Goal: Task Accomplishment & Management: Manage account settings

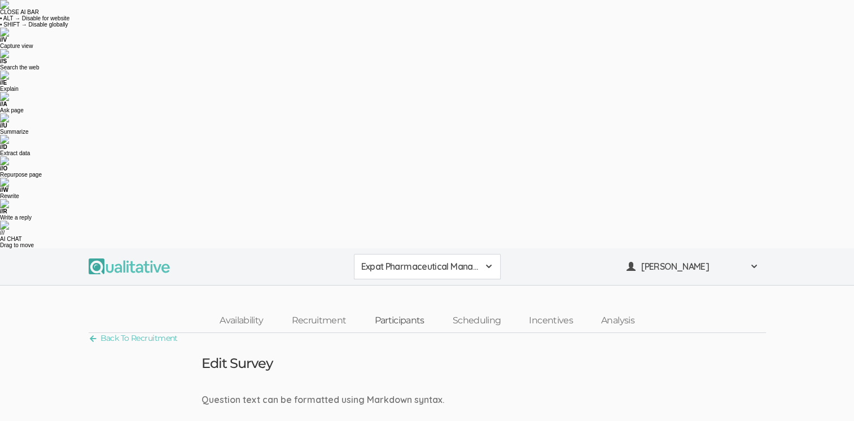
click at [404, 309] on link "Participants" at bounding box center [399, 321] width 78 height 24
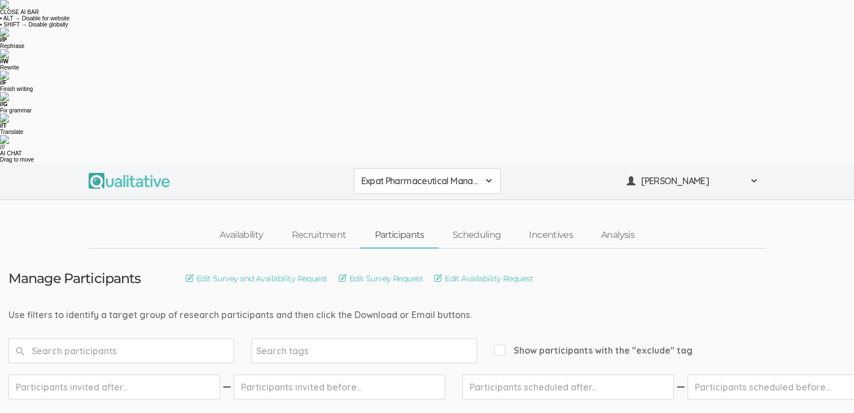
click at [397, 223] on link "Participants" at bounding box center [399, 235] width 78 height 24
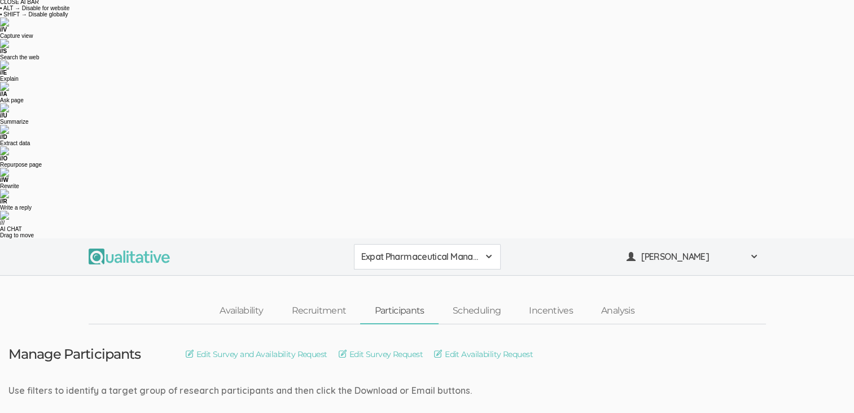
scroll to position [8, 0]
click at [479, 300] on link "Scheduling" at bounding box center [477, 312] width 77 height 24
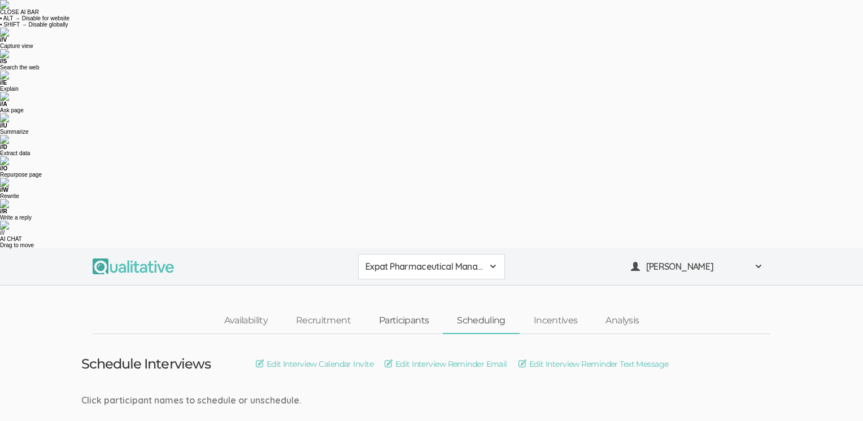
click at [394, 309] on link "Participants" at bounding box center [404, 321] width 78 height 24
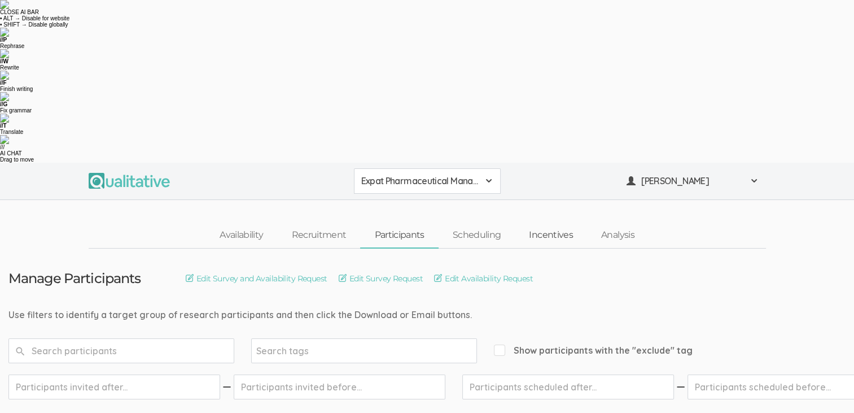
click at [554, 223] on link "Incentives" at bounding box center [551, 235] width 72 height 24
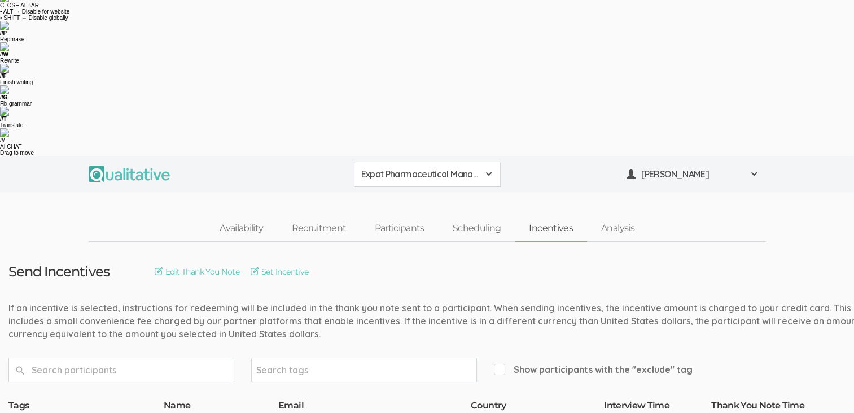
scroll to position [8, 0]
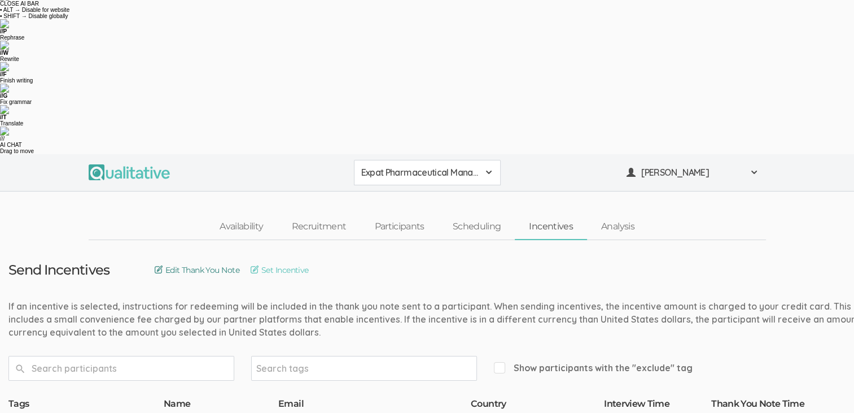
click at [192, 264] on link "Edit Thank You Note" at bounding box center [197, 270] width 85 height 12
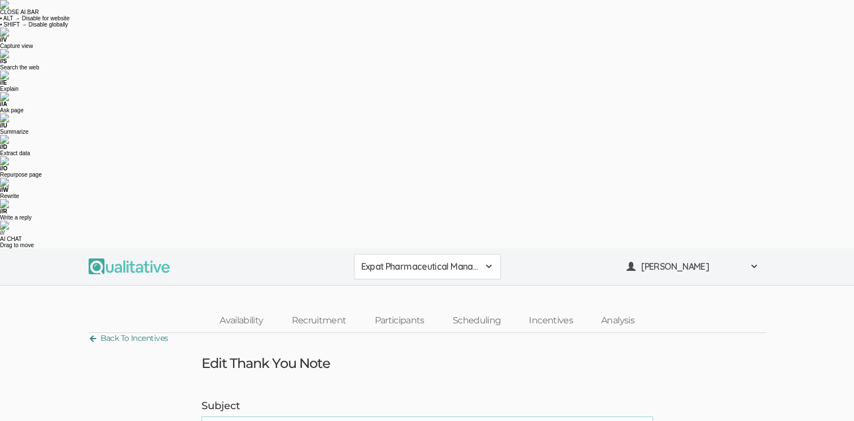
click at [110, 331] on link "Back To Incentives" at bounding box center [129, 338] width 80 height 15
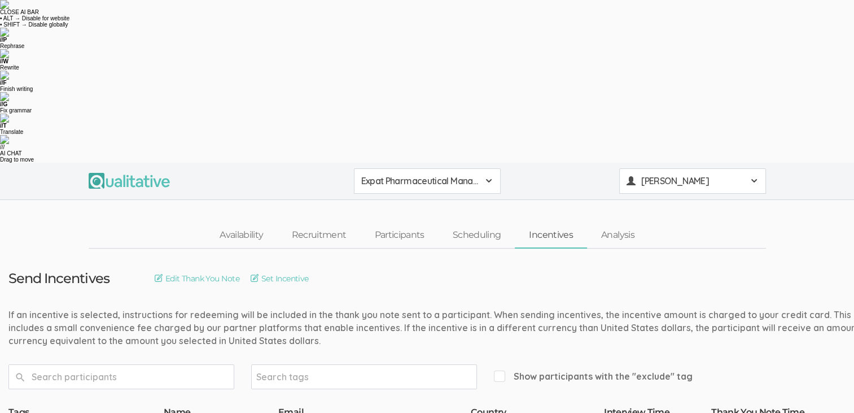
click at [754, 176] on span at bounding box center [754, 180] width 9 height 9
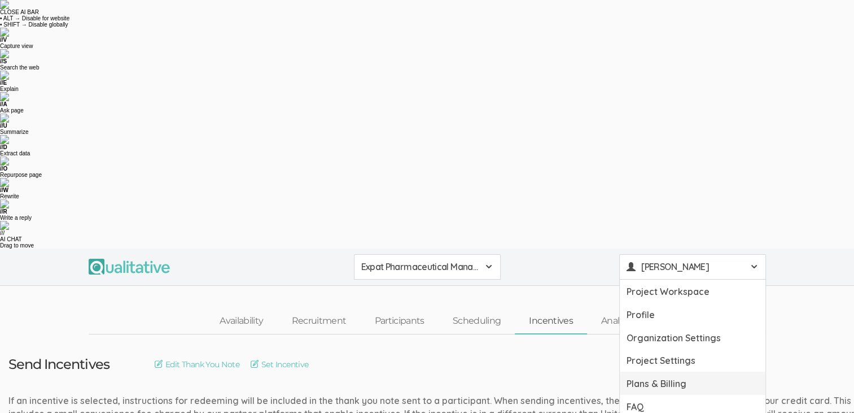
click at [685, 372] on link "Plans & Billing" at bounding box center [693, 383] width 146 height 23
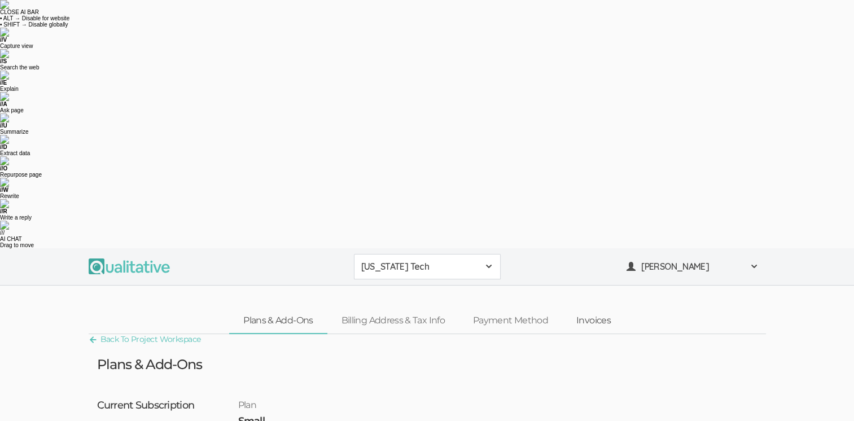
drag, startPoint x: 605, startPoint y: 71, endPoint x: 637, endPoint y: 147, distance: 82.5
click at [605, 309] on link "Invoices" at bounding box center [593, 321] width 63 height 24
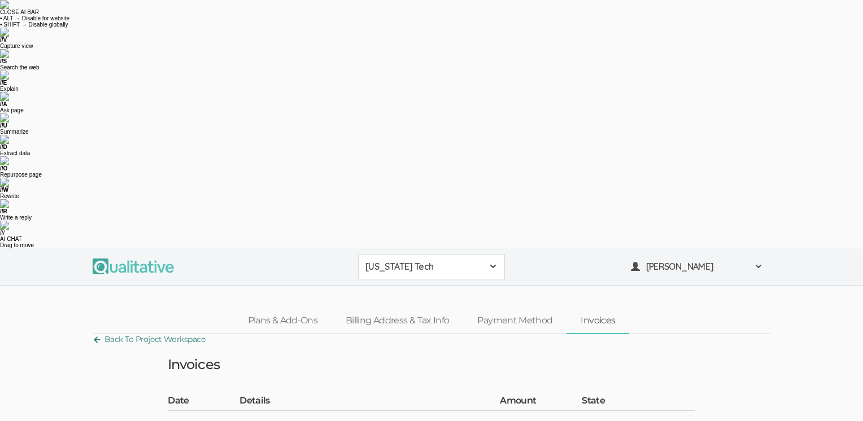
click at [112, 332] on link "Back To Project Workspace" at bounding box center [149, 339] width 112 height 15
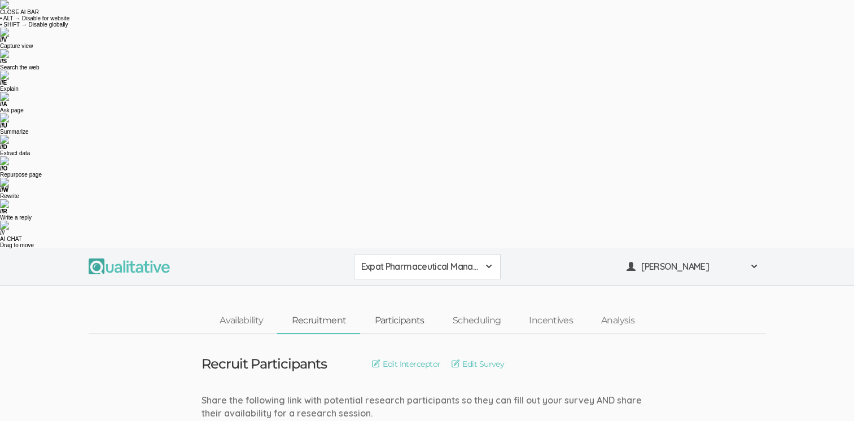
click at [409, 309] on link "Participants" at bounding box center [399, 321] width 78 height 24
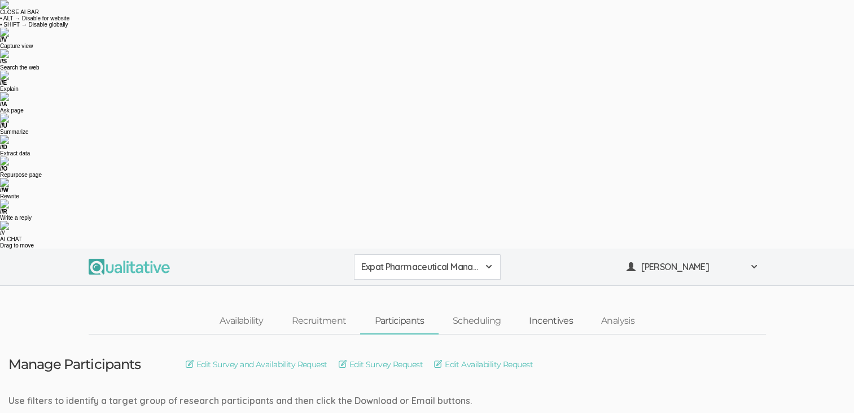
click at [558, 309] on link "Incentives" at bounding box center [551, 321] width 72 height 24
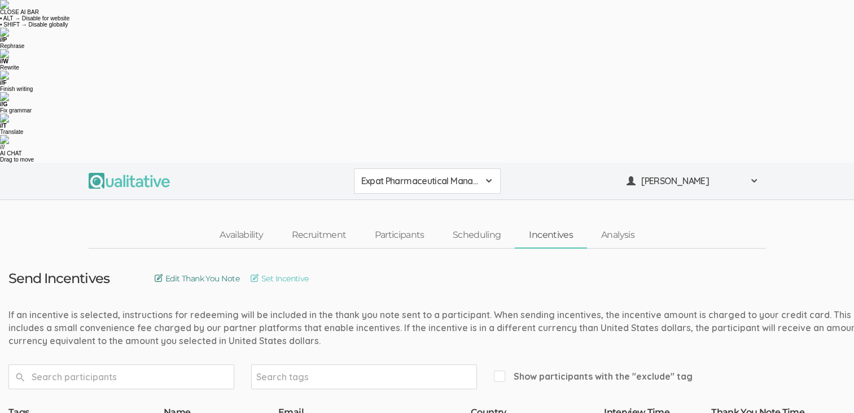
click at [175, 272] on link "Edit Thank You Note" at bounding box center [197, 278] width 85 height 12
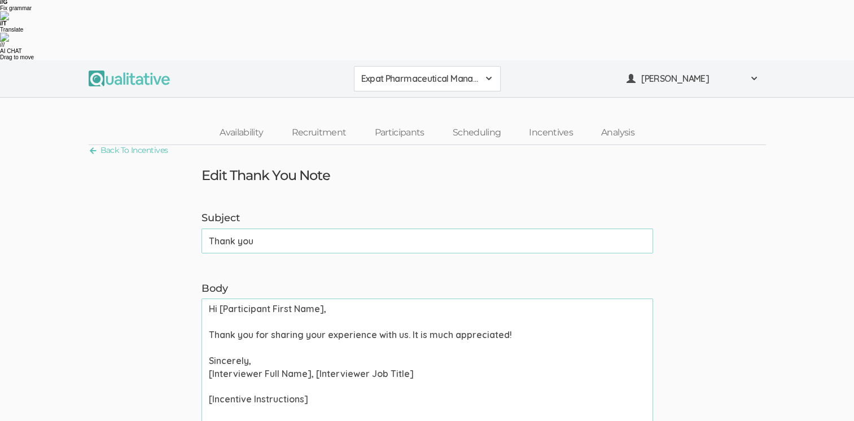
scroll to position [113, 0]
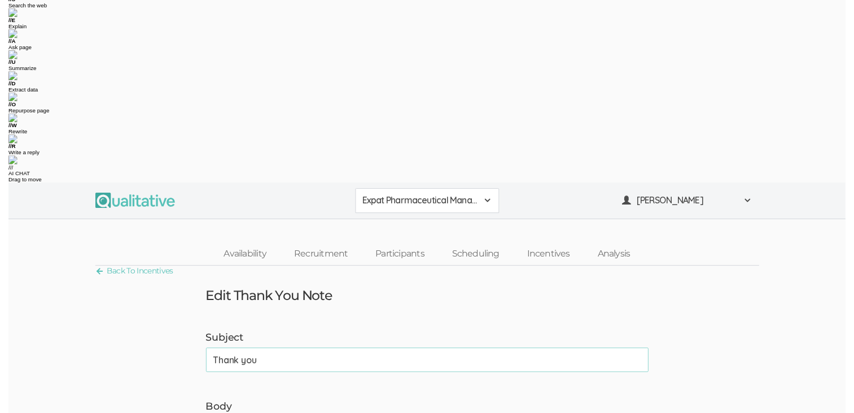
scroll to position [0, 0]
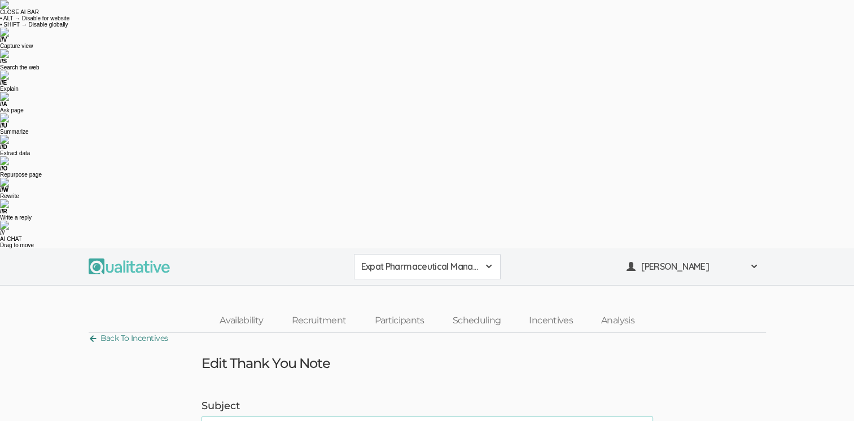
click at [123, 331] on link "Back To Incentives" at bounding box center [129, 338] width 80 height 15
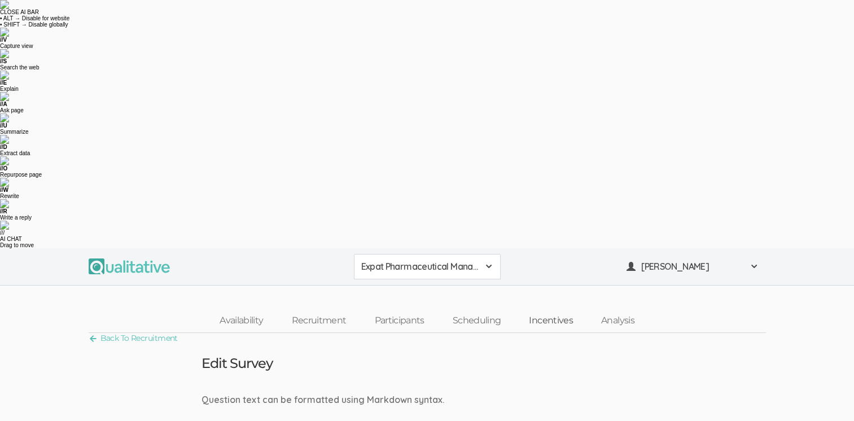
click at [551, 309] on link "Incentives" at bounding box center [551, 321] width 72 height 24
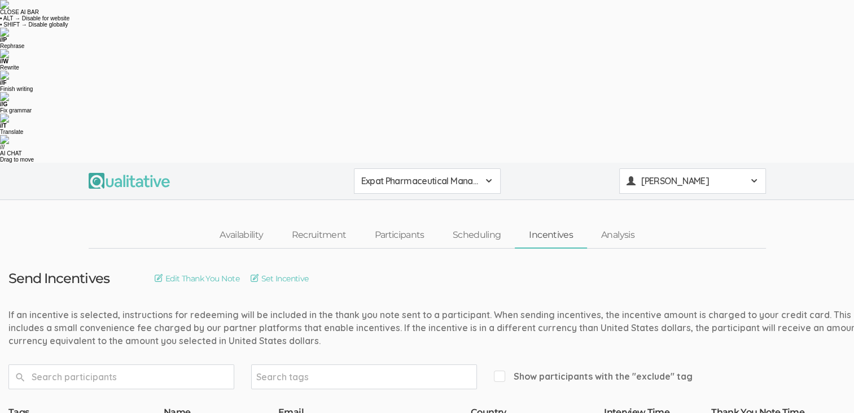
click at [758, 176] on span at bounding box center [754, 180] width 9 height 9
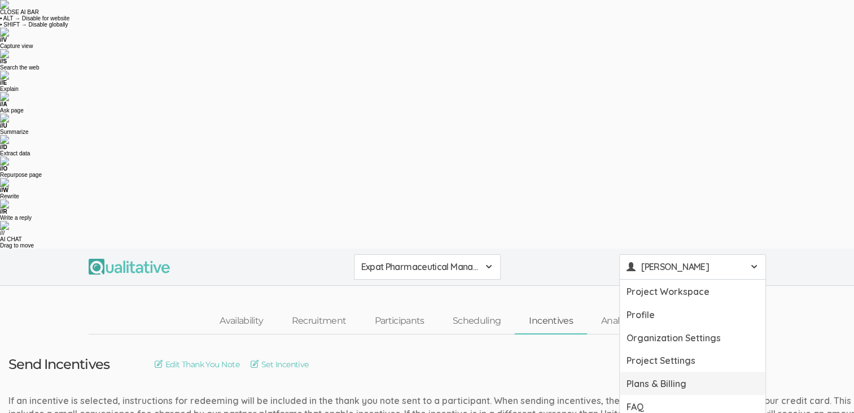
click at [672, 372] on link "Plans & Billing" at bounding box center [693, 383] width 146 height 23
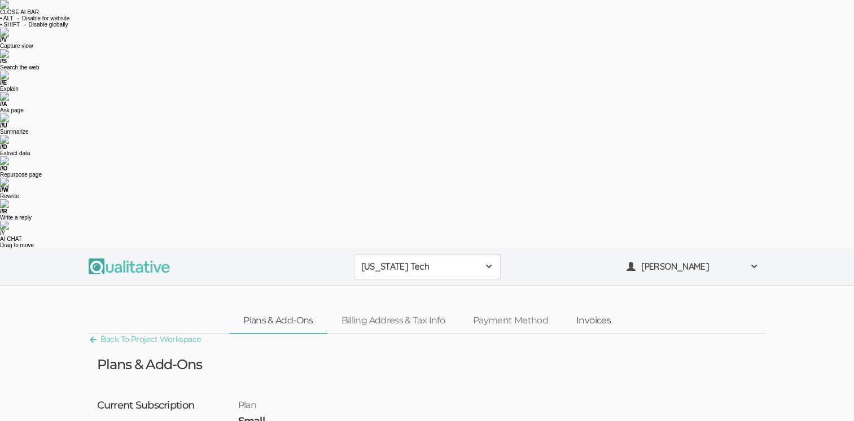
click at [598, 309] on link "Invoices" at bounding box center [593, 321] width 63 height 24
